Goal: Information Seeking & Learning: Learn about a topic

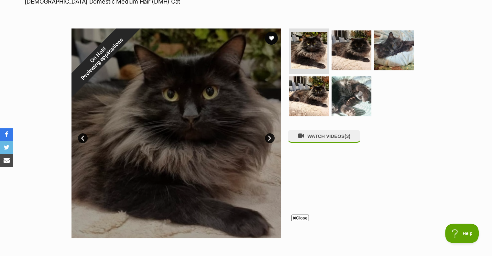
scroll to position [110, 0]
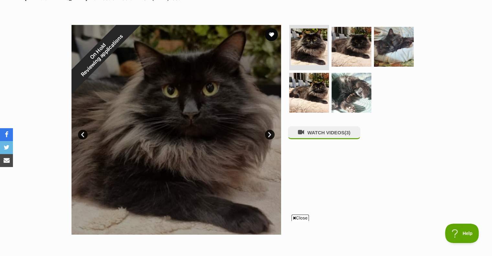
click at [390, 48] on img at bounding box center [394, 47] width 40 height 40
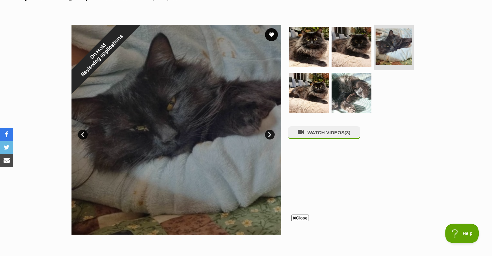
click at [270, 134] on link "Next" at bounding box center [270, 135] width 10 height 10
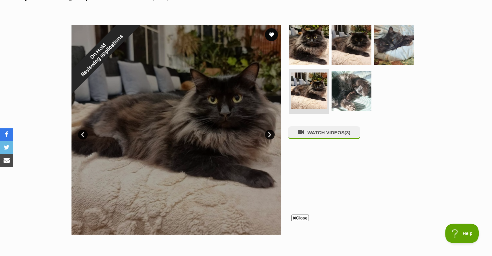
click at [331, 132] on button "WATCH VIDEOS (3)" at bounding box center [324, 132] width 72 height 13
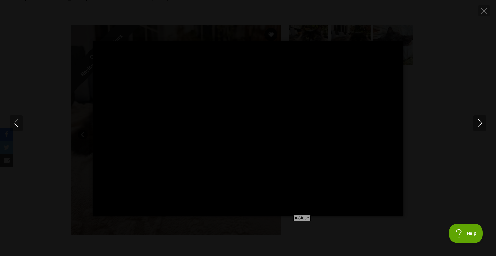
click at [482, 125] on icon "Next" at bounding box center [480, 123] width 8 height 8
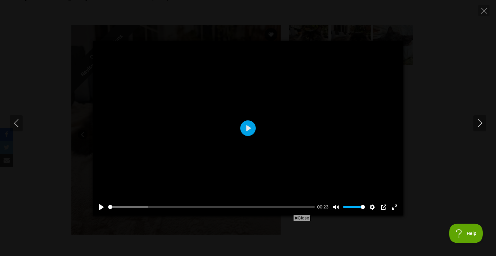
type input "27.24"
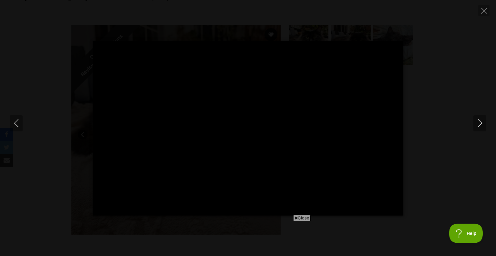
click at [482, 125] on icon "Next" at bounding box center [480, 123] width 8 height 8
type input "8.42"
click at [486, 12] on icon "Close" at bounding box center [485, 11] width 6 height 6
type input "16.21"
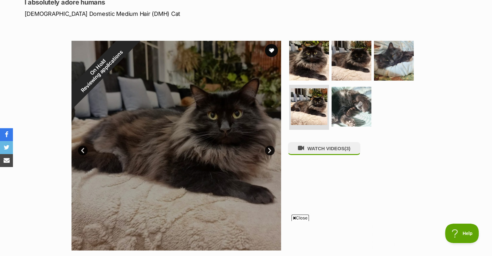
scroll to position [0, 0]
